Goal: Task Accomplishment & Management: Manage account settings

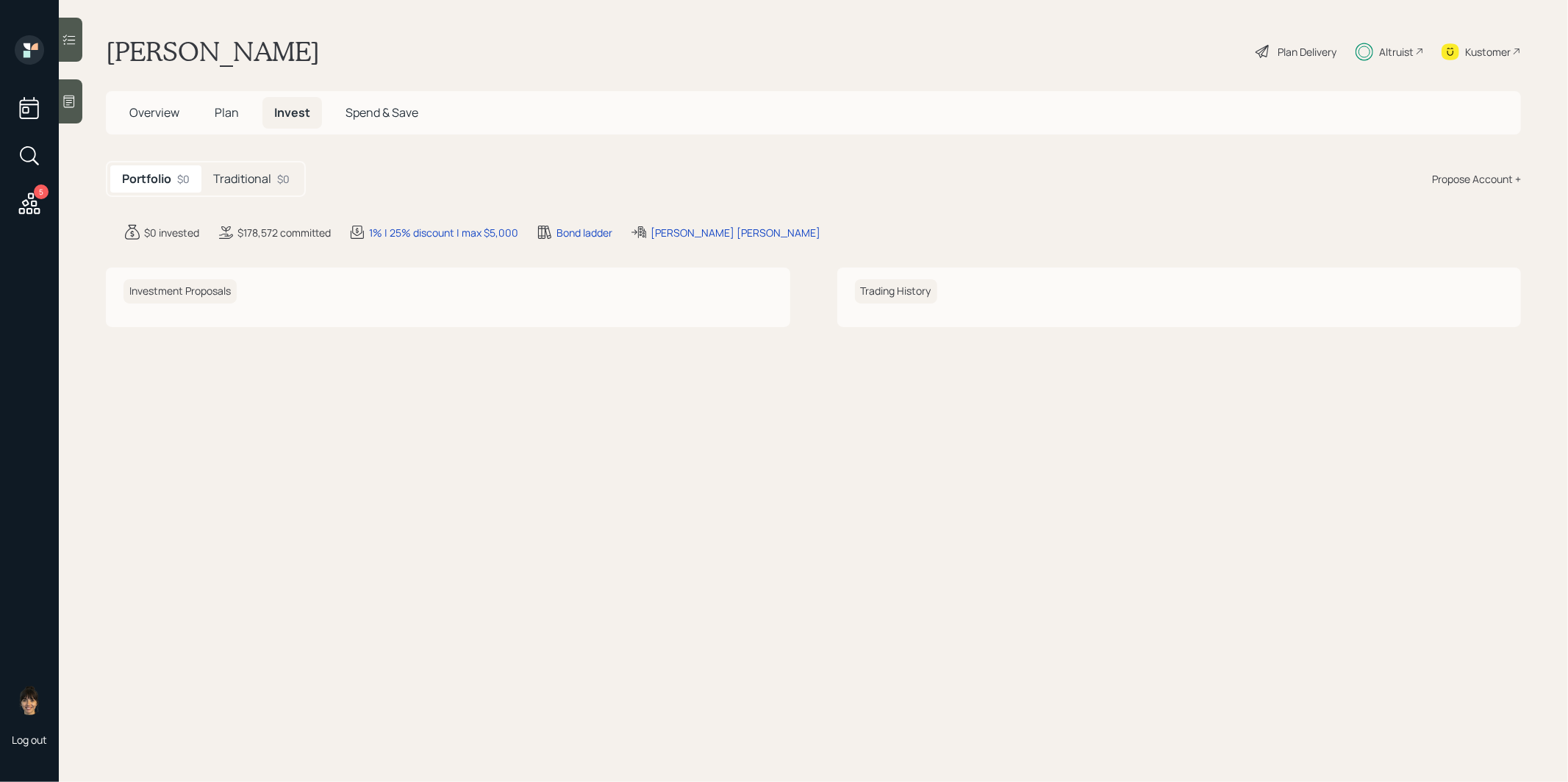
click at [239, 174] on h5 "Traditional" at bounding box center [242, 179] width 58 height 14
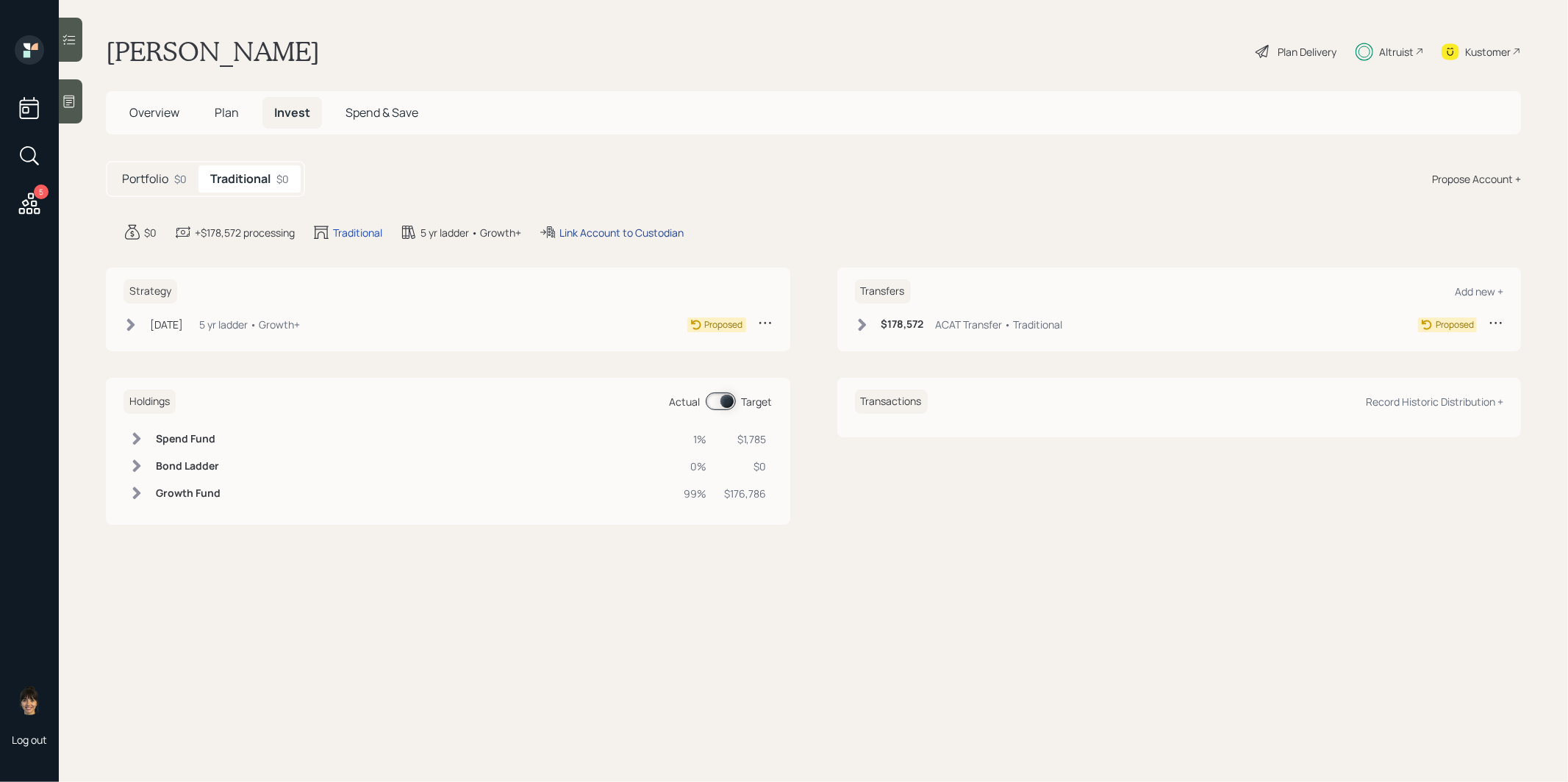
click at [619, 230] on div "Link Account to Custodian" at bounding box center [622, 233] width 124 height 16
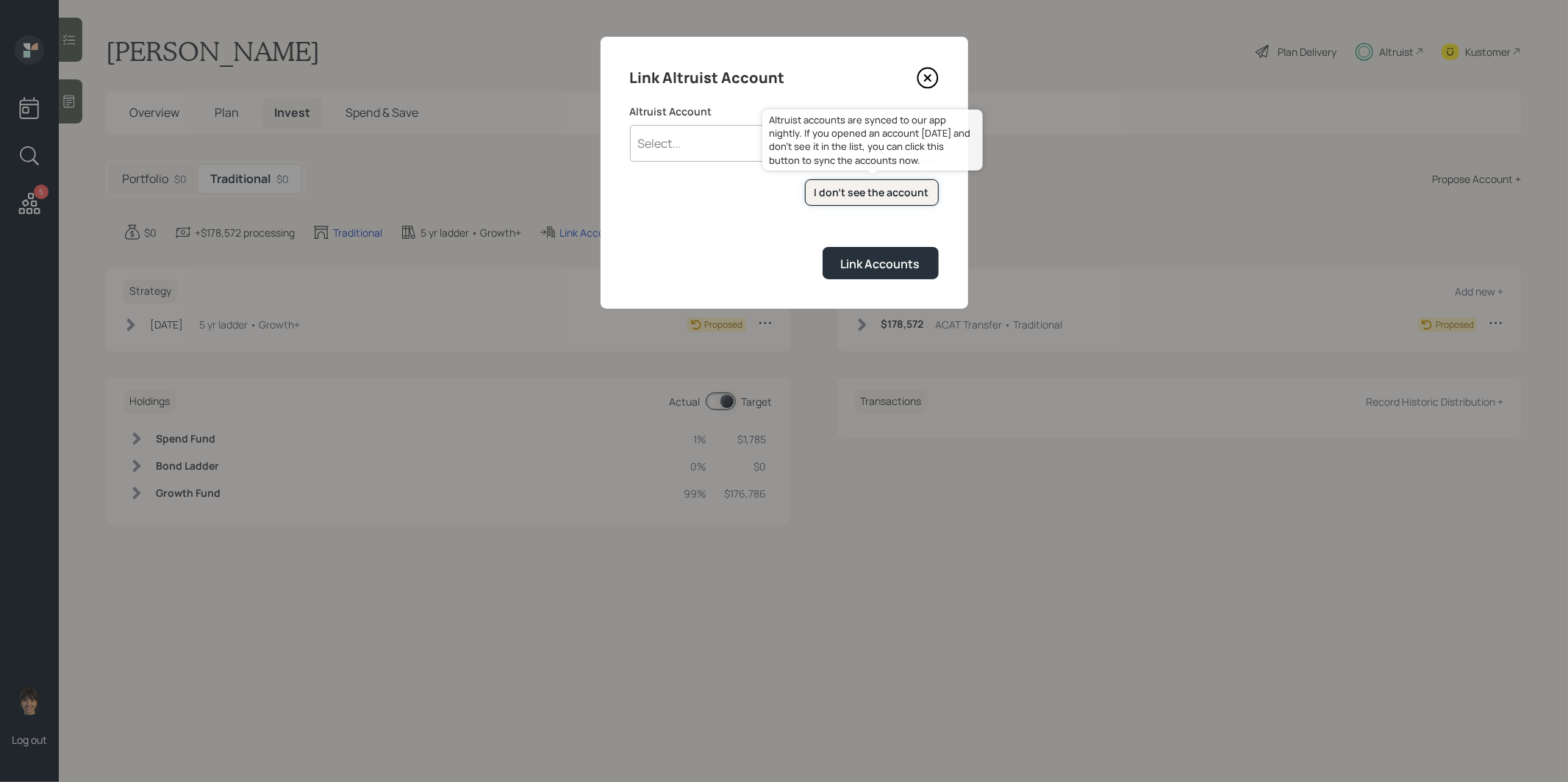
click at [903, 190] on div "I don't see the account" at bounding box center [872, 193] width 114 height 15
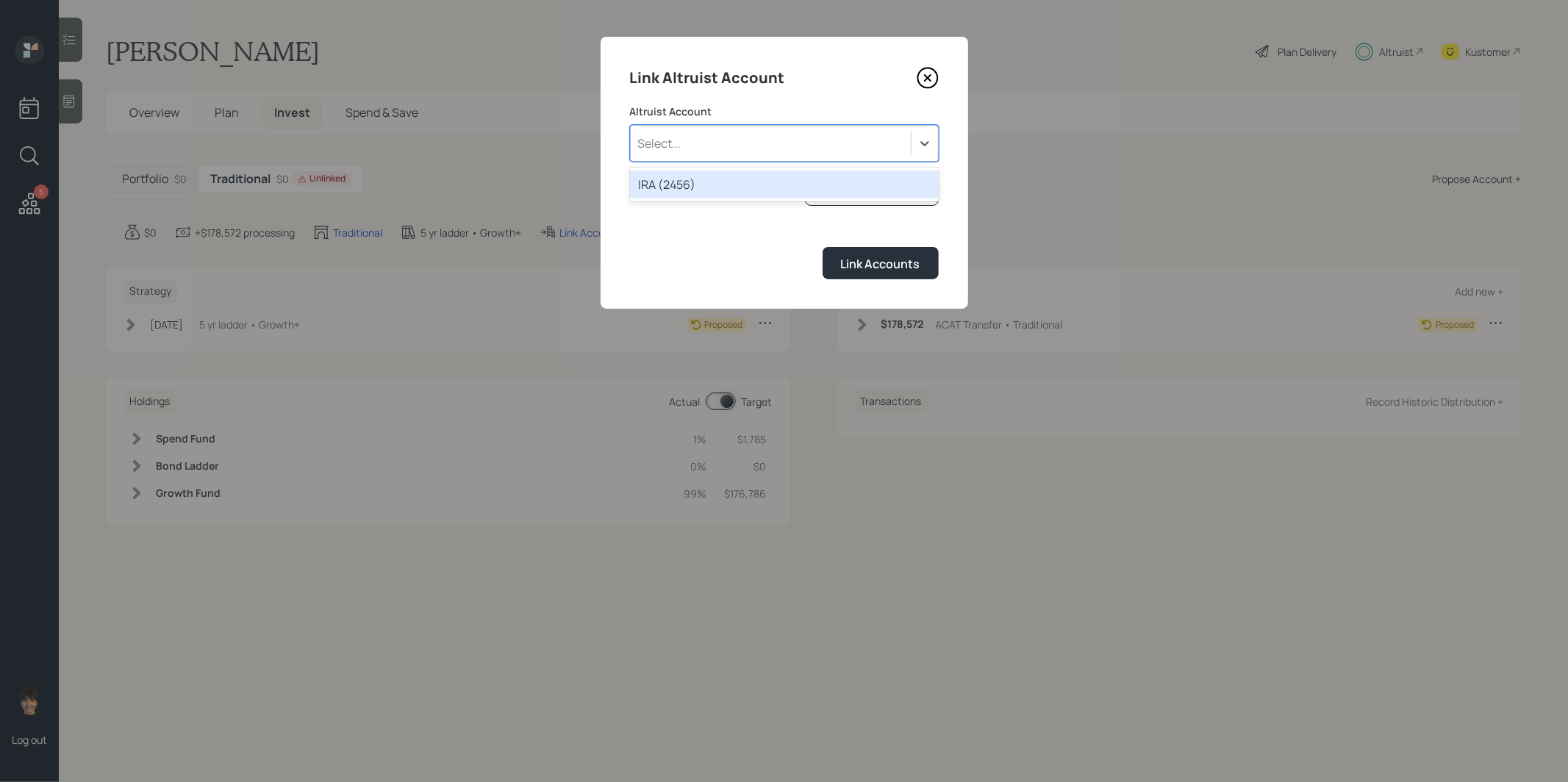
click at [679, 150] on div "Select..." at bounding box center [771, 143] width 280 height 25
click at [677, 190] on div "IRA (2456)" at bounding box center [784, 184] width 309 height 28
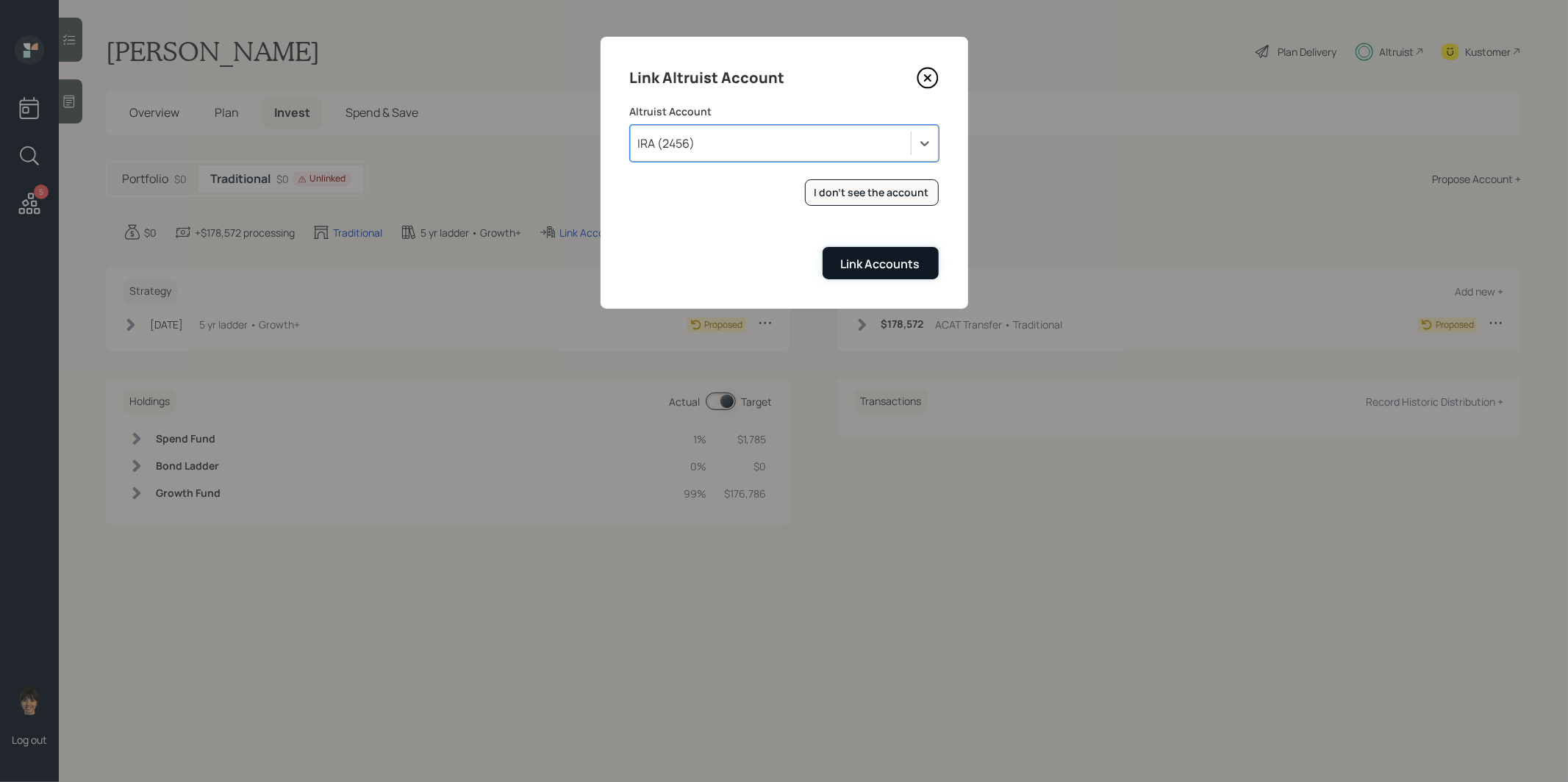
click at [863, 262] on div "Link Accounts" at bounding box center [881, 264] width 79 height 16
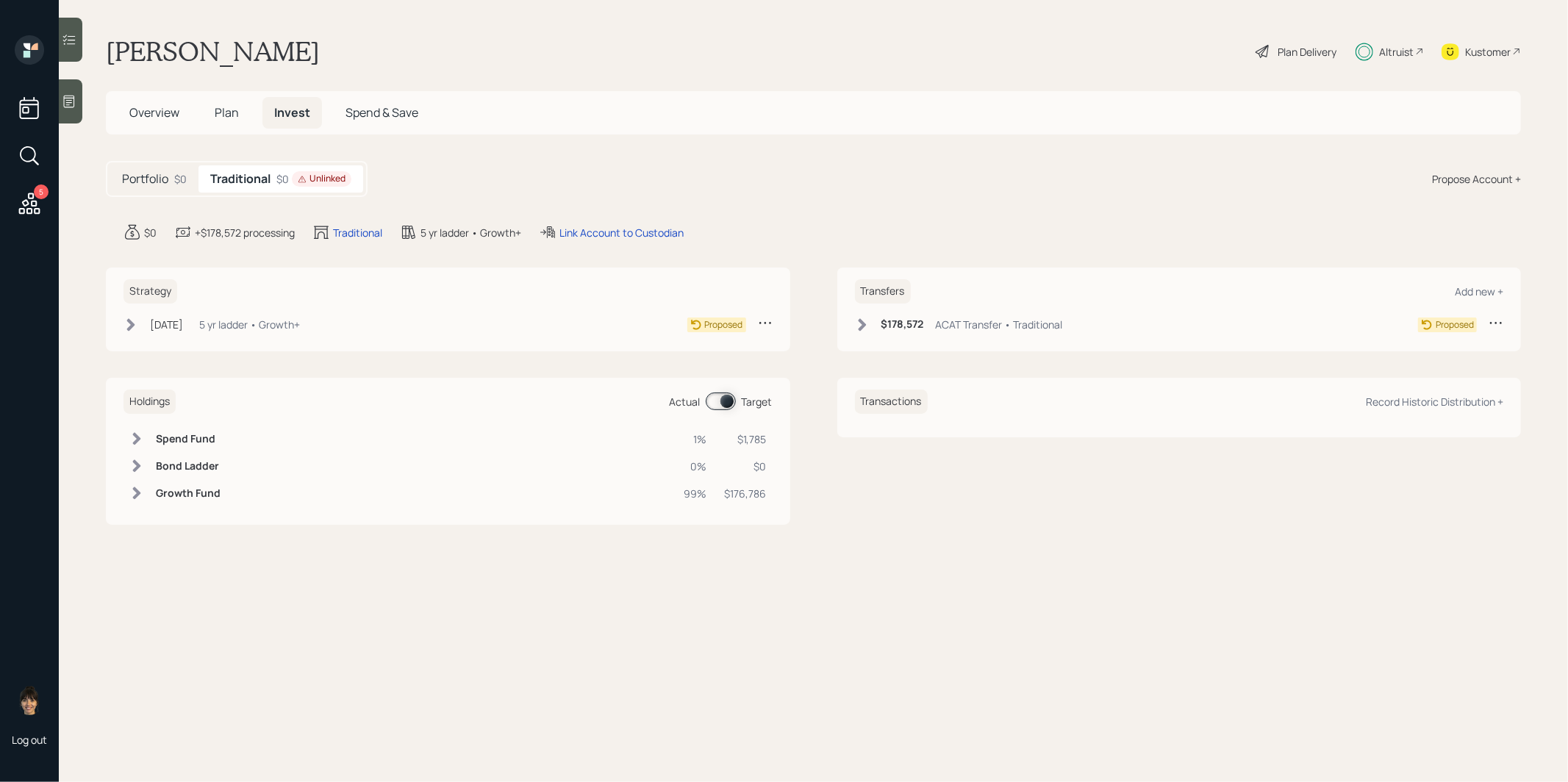
click at [860, 320] on icon at bounding box center [863, 325] width 15 height 15
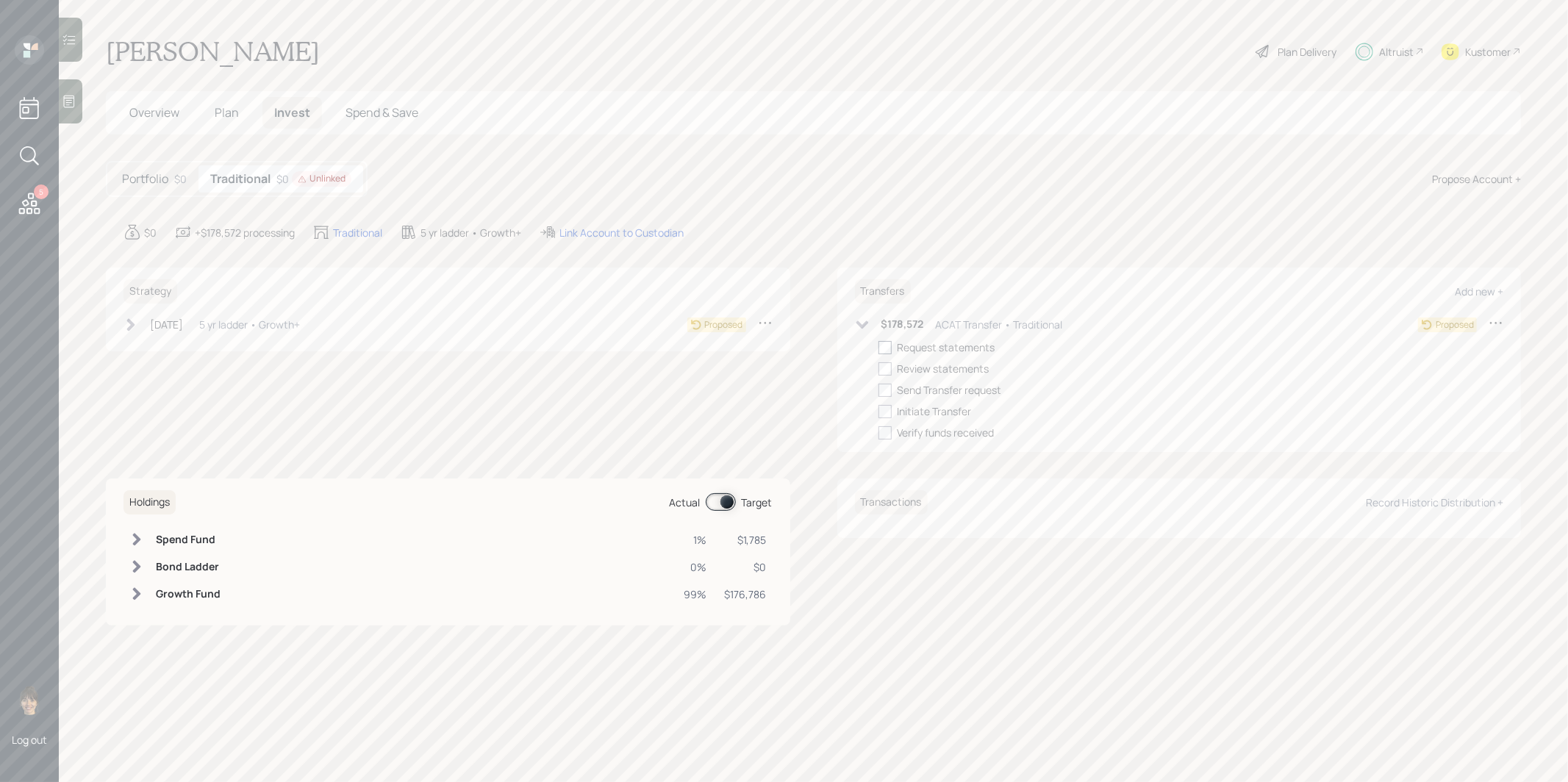
click at [883, 341] on div at bounding box center [885, 348] width 13 height 13
click at [878, 347] on input "checkbox" at bounding box center [878, 347] width 1 height 1
checkbox input "true"
